Goal: Check status: Check status

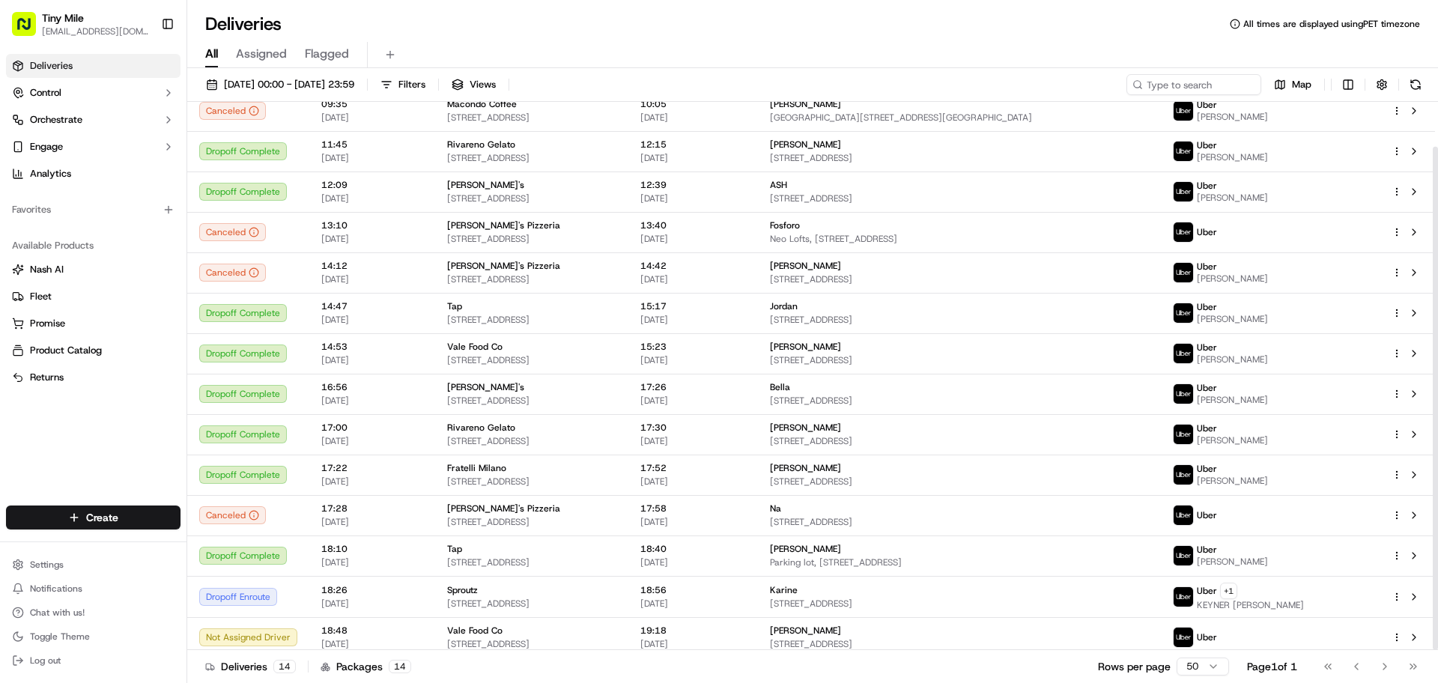
scroll to position [49, 0]
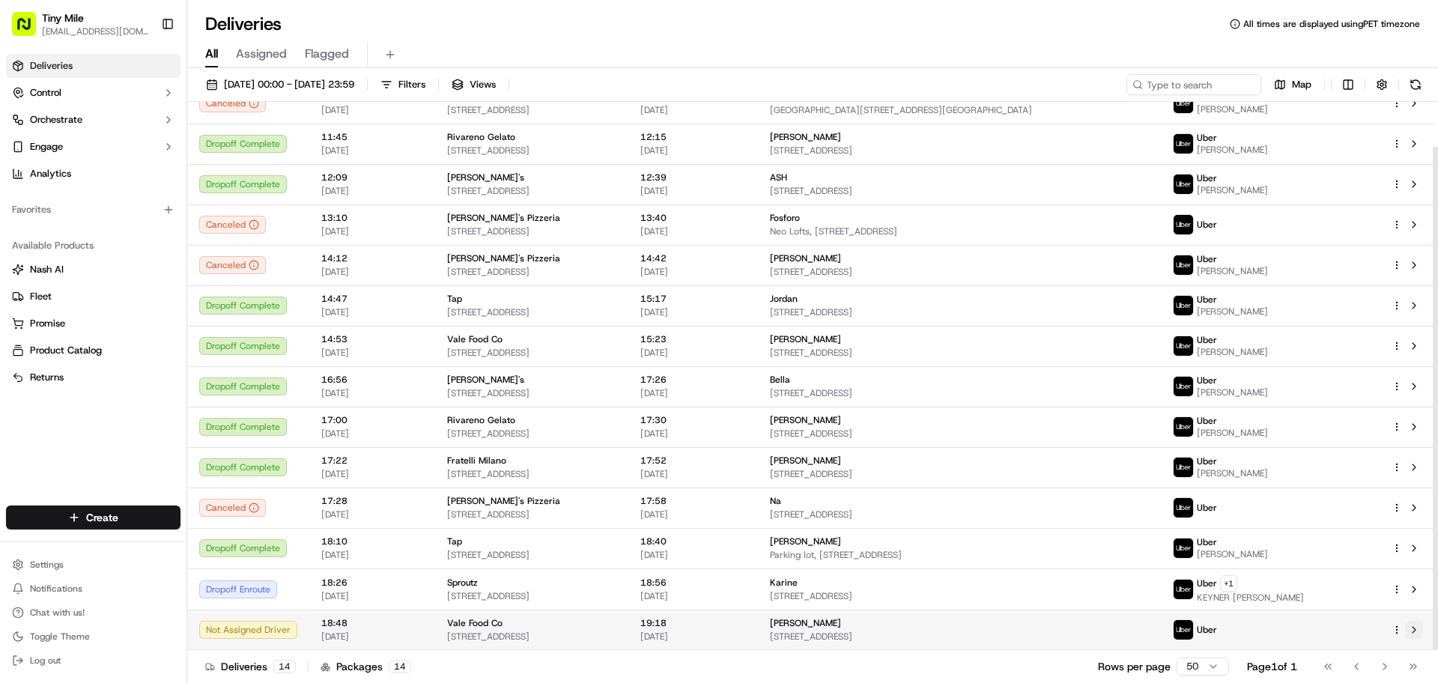
click at [1422, 627] on button at bounding box center [1414, 630] width 18 height 18
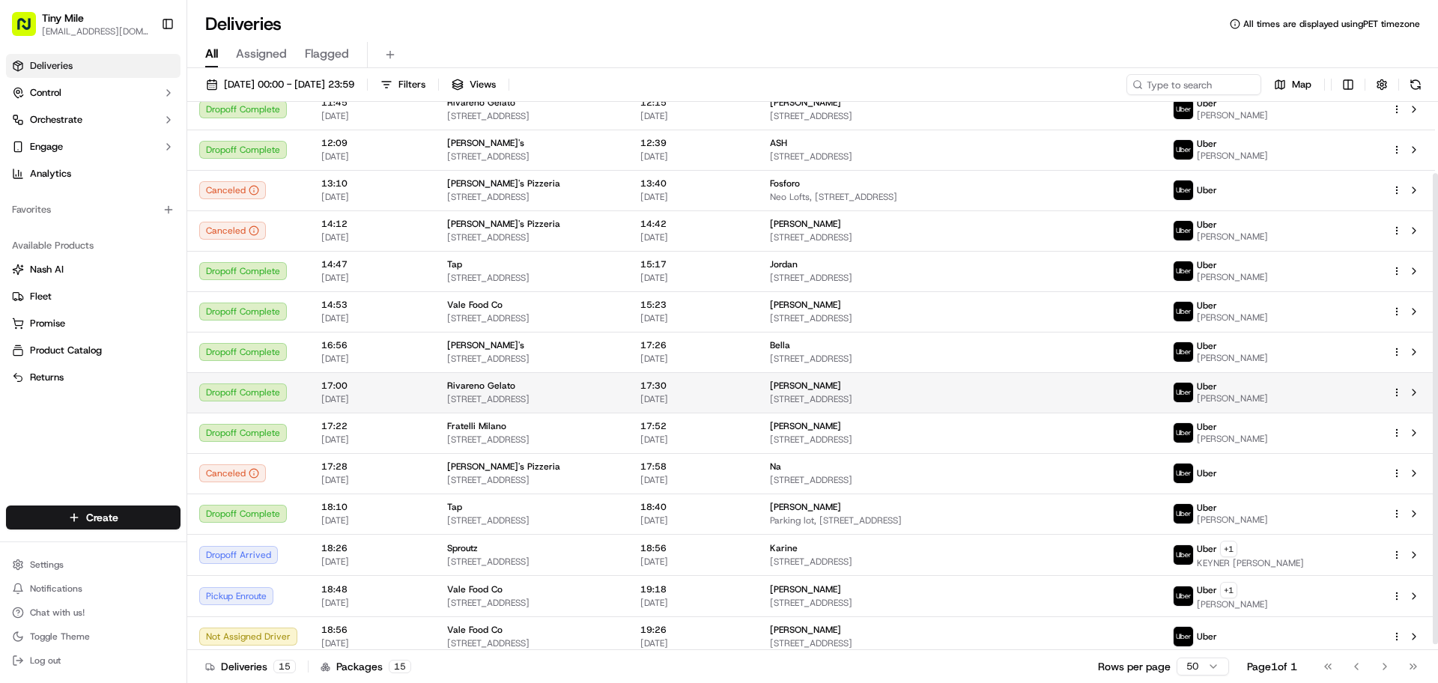
scroll to position [90, 0]
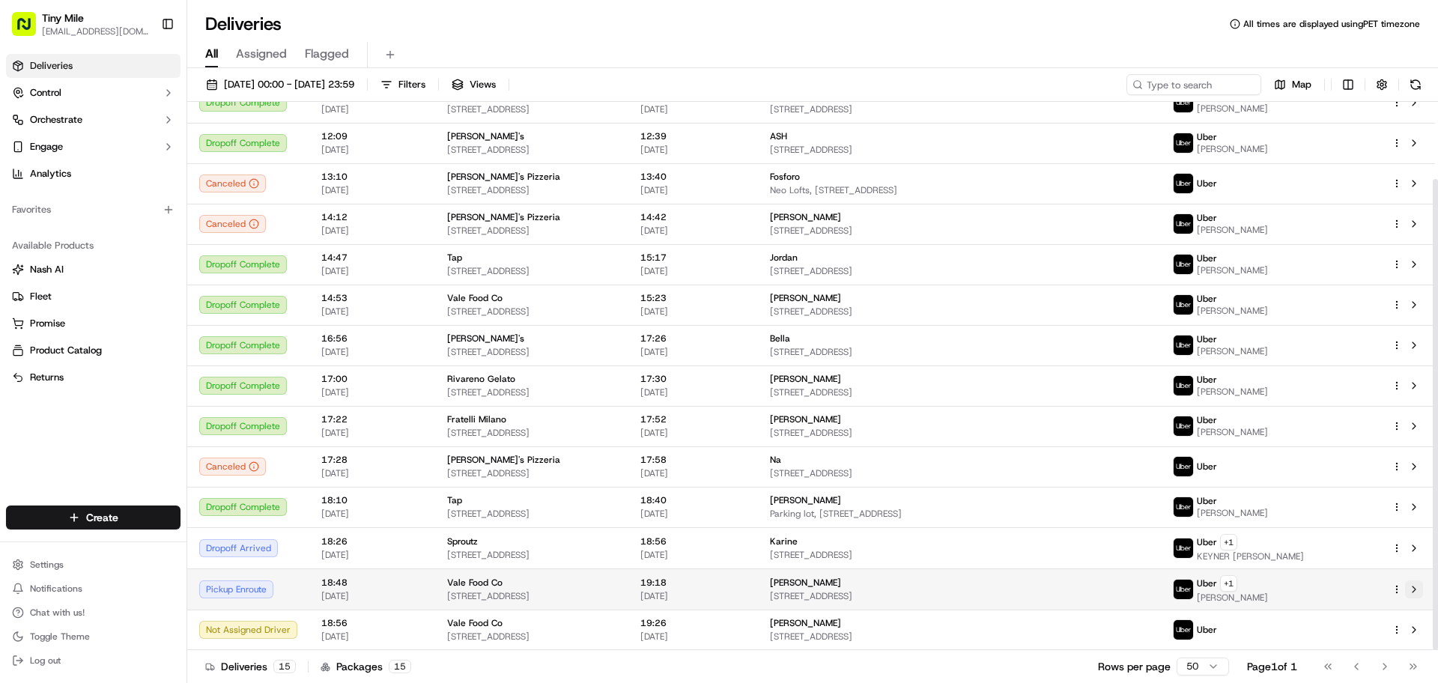
click at [1418, 589] on button at bounding box center [1414, 589] width 18 height 18
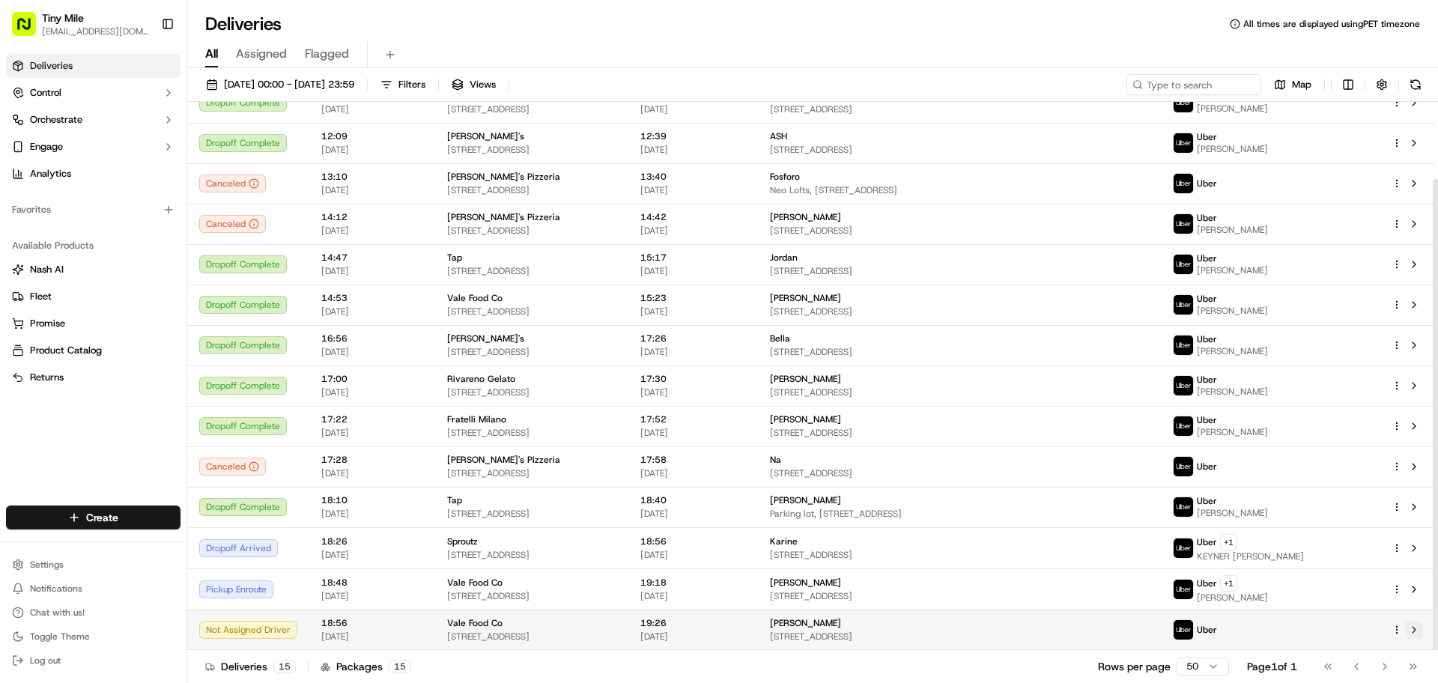
click at [1408, 630] on button at bounding box center [1414, 630] width 18 height 18
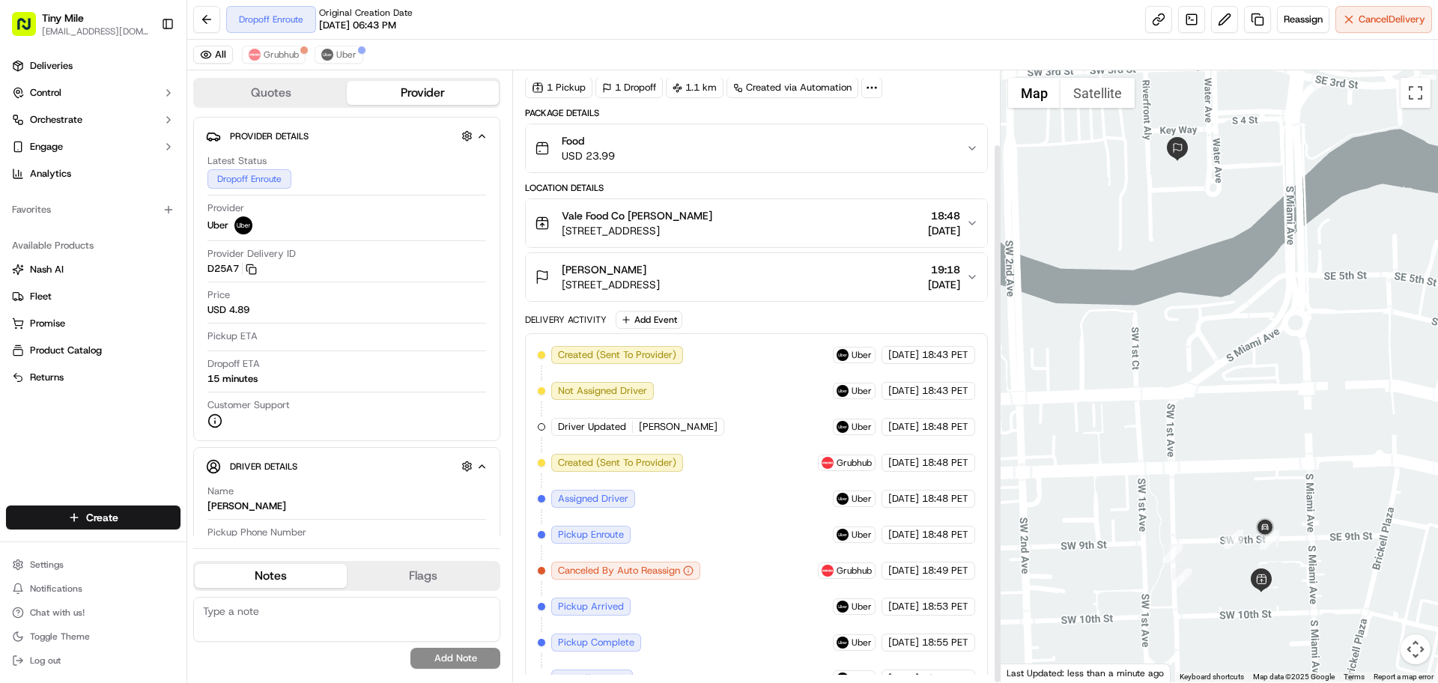
scroll to position [83, 0]
